Goal: Task Accomplishment & Management: Complete application form

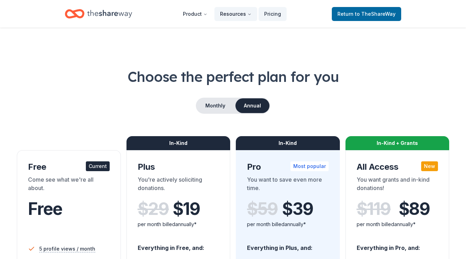
click at [232, 15] on button "Resources" at bounding box center [235, 14] width 43 height 14
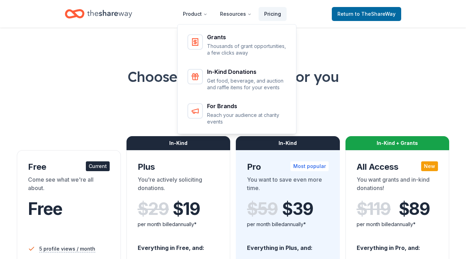
click at [271, 16] on link "Pricing" at bounding box center [272, 14] width 28 height 14
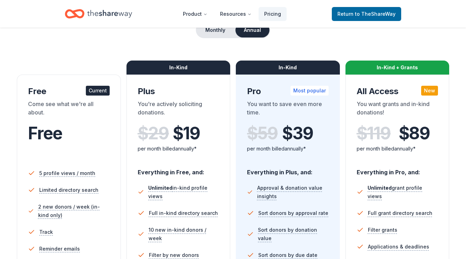
scroll to position [76, 0]
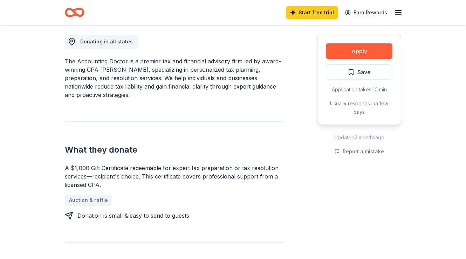
scroll to position [194, 0]
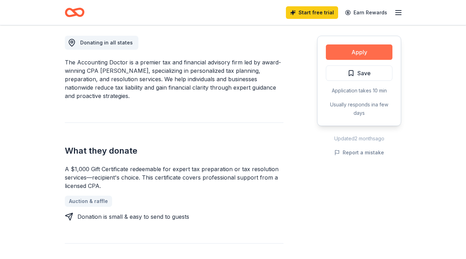
click at [348, 55] on button "Apply" at bounding box center [359, 51] width 67 height 15
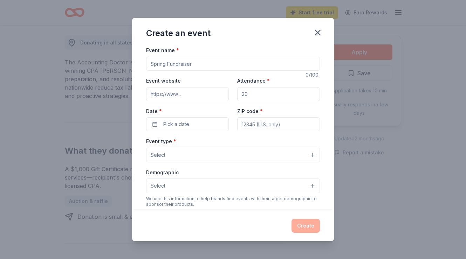
click at [185, 62] on input "Event name *" at bounding box center [233, 64] width 174 height 14
click at [252, 185] on button "Select" at bounding box center [233, 186] width 174 height 15
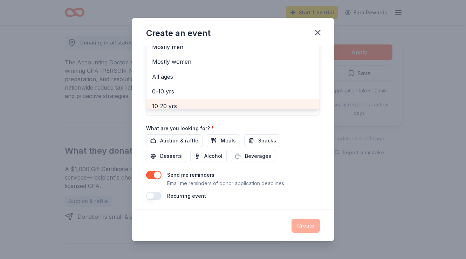
scroll to position [169, 0]
click at [317, 30] on div "Create an event Event name * 0 /100 Event website Attendance * Date * Pick a da…" at bounding box center [233, 129] width 202 height 223
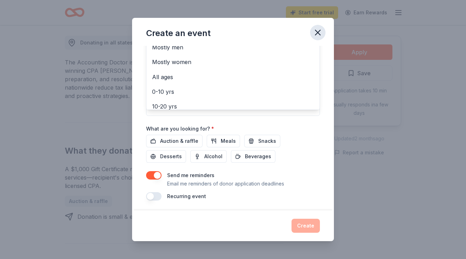
scroll to position [57, 0]
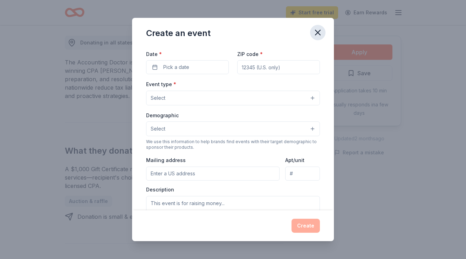
click at [317, 33] on icon "button" at bounding box center [317, 32] width 5 height 5
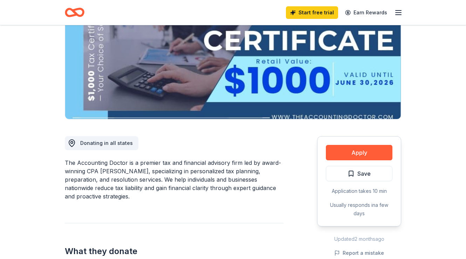
scroll to position [104, 0]
